Goal: Task Accomplishment & Management: Complete application form

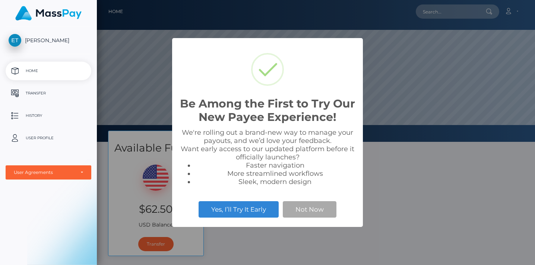
scroll to position [142, 438]
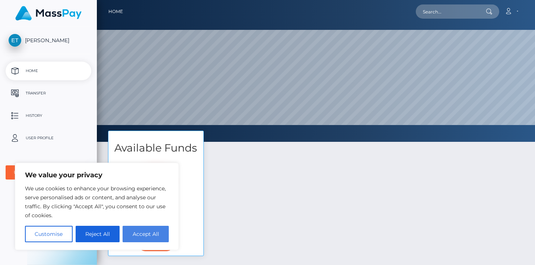
click at [160, 235] on button "Accept All" at bounding box center [146, 233] width 46 height 16
checkbox input "true"
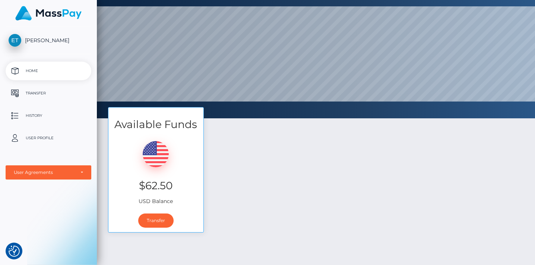
scroll to position [24, 0]
click at [162, 219] on link "Transfer" at bounding box center [155, 220] width 35 height 14
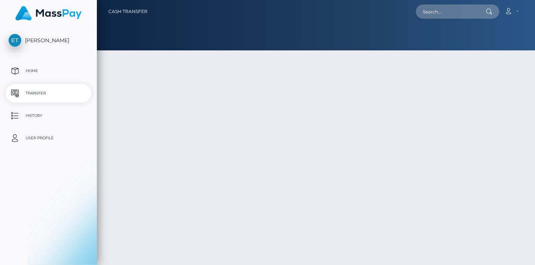
type input "62.5"
select select
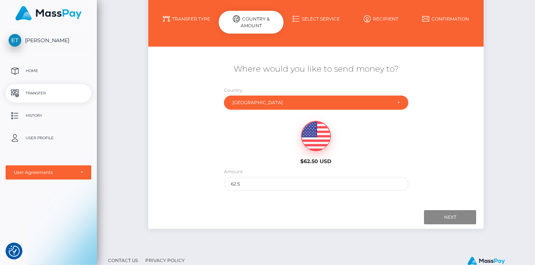
scroll to position [76, 0]
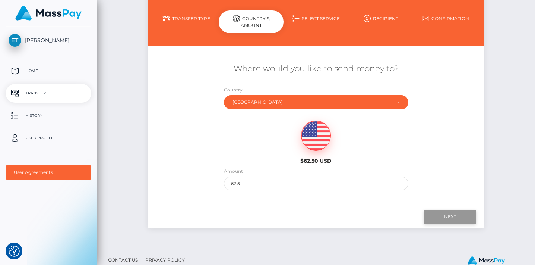
click at [435, 218] on input "Next" at bounding box center [450, 216] width 52 height 14
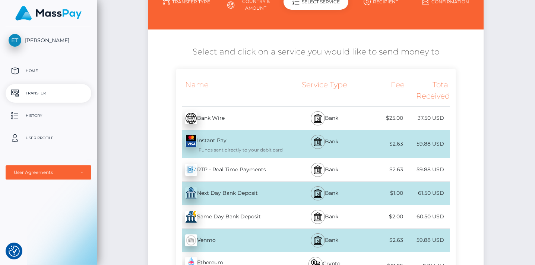
scroll to position [94, 0]
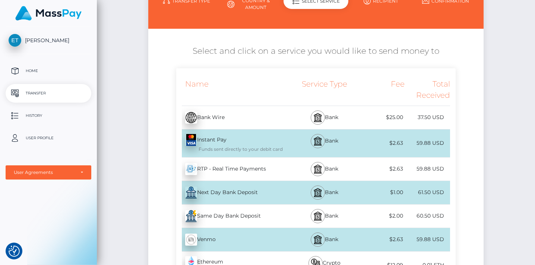
click at [287, 217] on div "Same Day Bank Deposit - USD" at bounding box center [233, 215] width 114 height 21
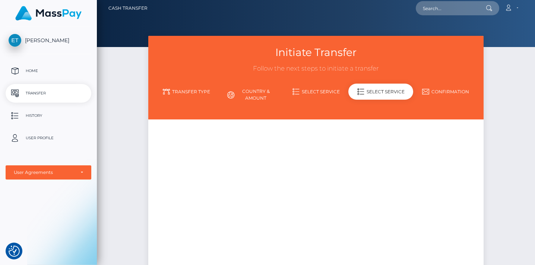
scroll to position [0, 0]
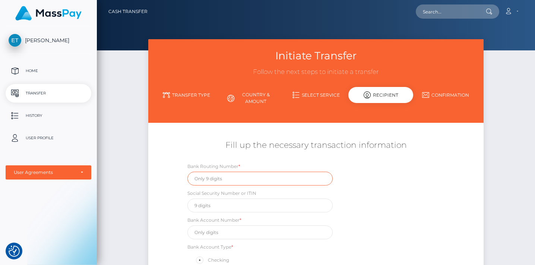
click at [239, 178] on input "text" at bounding box center [259, 178] width 145 height 14
type input "122105278"
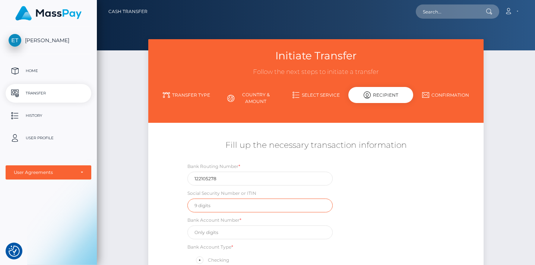
click at [214, 206] on input "text" at bounding box center [259, 205] width 145 height 14
type input "381689265"
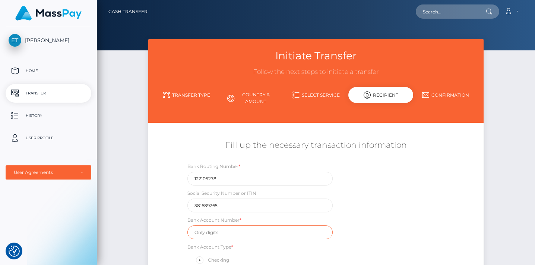
click at [202, 233] on input "text" at bounding box center [259, 232] width 145 height 14
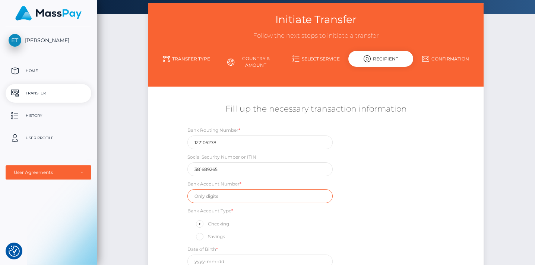
scroll to position [40, 0]
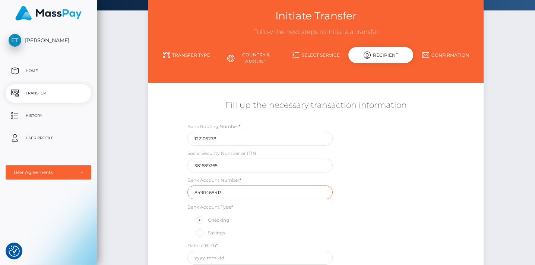
type input "8490468413"
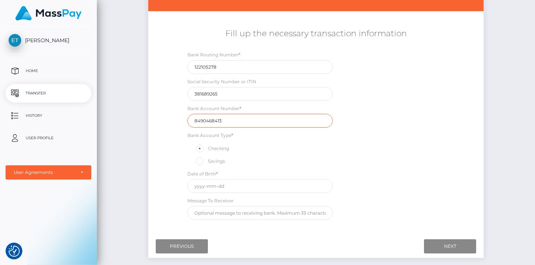
scroll to position [113, 0]
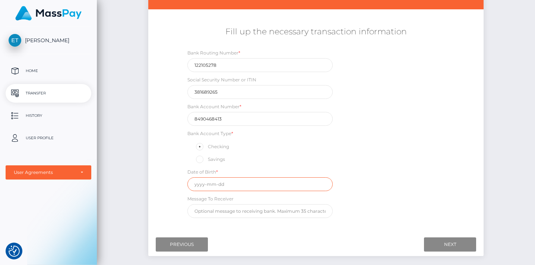
click at [196, 185] on input "text" at bounding box center [259, 184] width 145 height 14
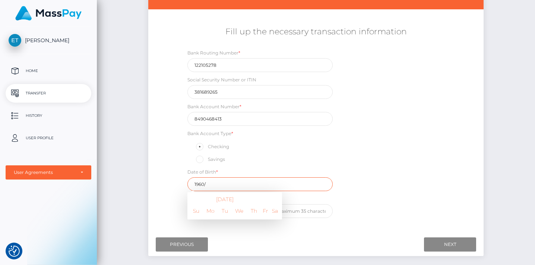
click at [221, 185] on input "1960/" at bounding box center [259, 184] width 145 height 14
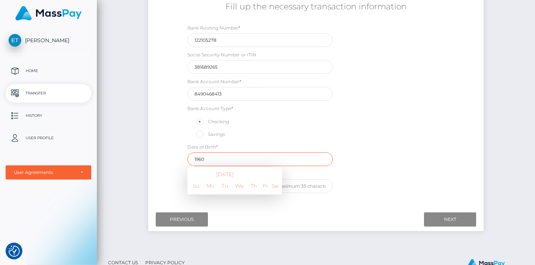
scroll to position [159, 0]
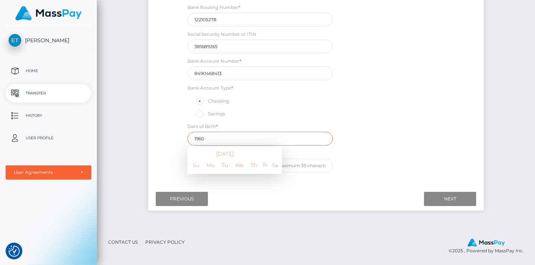
click at [258, 144] on input "1960" at bounding box center [259, 139] width 145 height 14
click at [255, 140] on input "1960" at bounding box center [259, 139] width 145 height 14
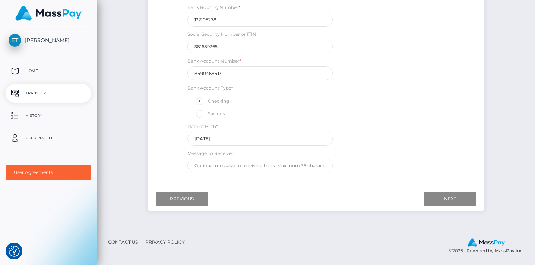
click at [309, 227] on div "Initiate Transfer Follow the next steps to initiate a transfer Transfer Type Co…" at bounding box center [316, 54] width 438 height 348
click at [219, 139] on input "1960-01-01" at bounding box center [259, 139] width 145 height 14
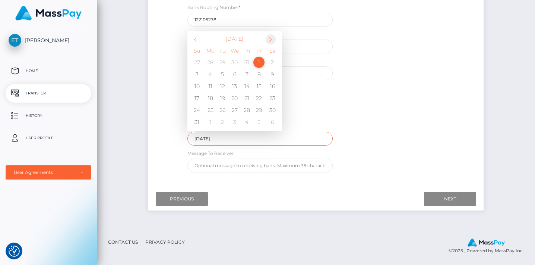
click at [273, 37] on span at bounding box center [271, 39] width 10 height 10
click at [211, 99] on td "23" at bounding box center [211, 98] width 12 height 12
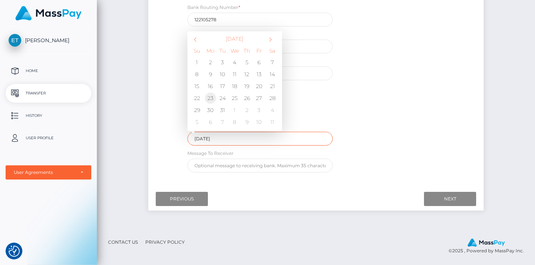
type input "1960-05-23"
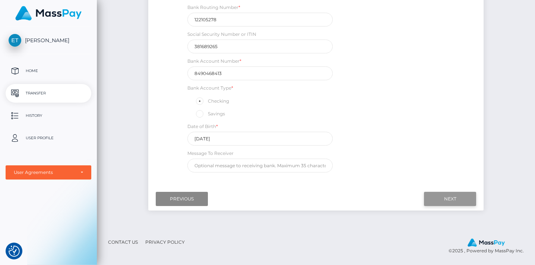
click at [448, 200] on input "Next" at bounding box center [450, 199] width 52 height 14
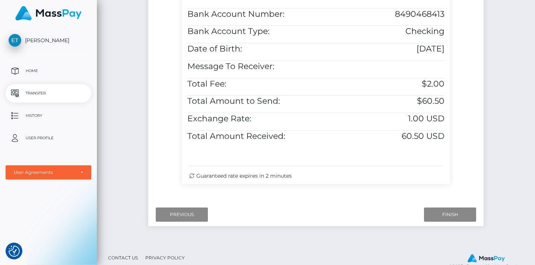
scroll to position [313, 0]
click at [454, 212] on input "Finish" at bounding box center [450, 213] width 52 height 14
